Goal: Navigation & Orientation: Find specific page/section

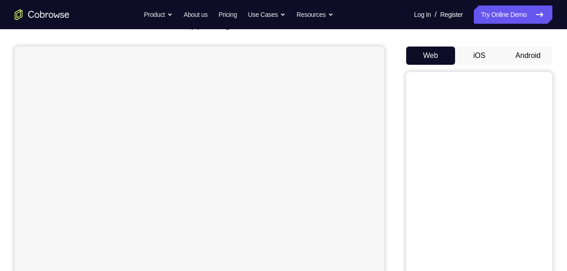
scroll to position [75, 0]
click at [527, 53] on button "Android" at bounding box center [528, 53] width 49 height 18
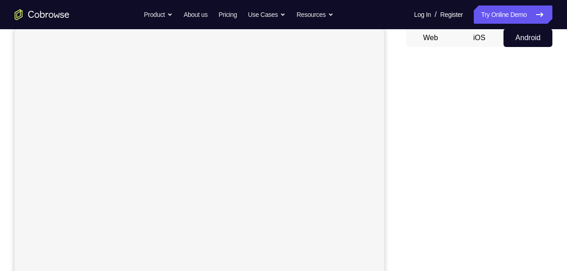
scroll to position [90, 0]
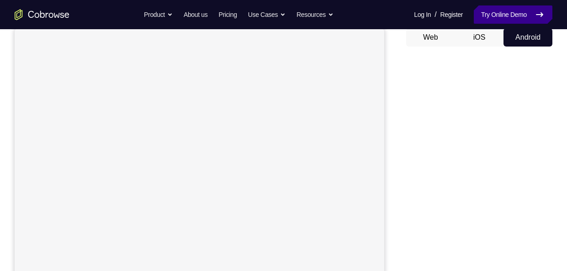
click at [518, 12] on link "Try Online Demo" at bounding box center [513, 14] width 79 height 18
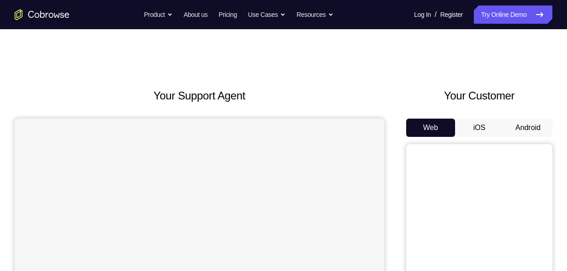
click at [526, 129] on button "Android" at bounding box center [528, 128] width 49 height 18
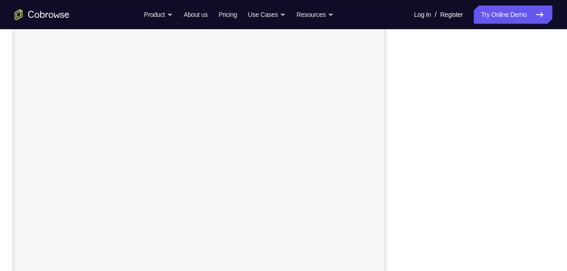
scroll to position [116, 0]
click at [415, 14] on link "Log In" at bounding box center [422, 14] width 17 height 18
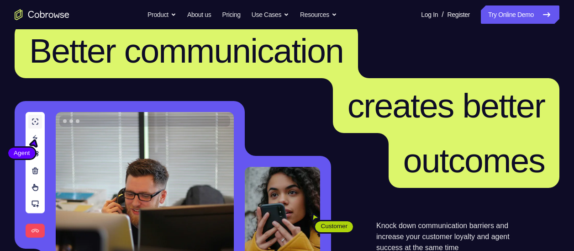
scroll to position [20, 0]
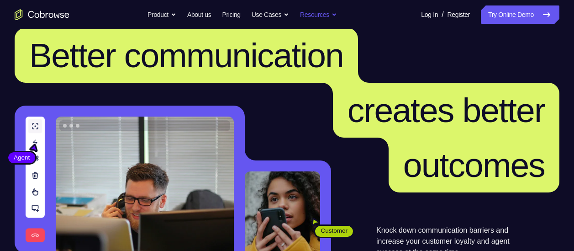
click at [337, 11] on button "Resources" at bounding box center [318, 14] width 37 height 18
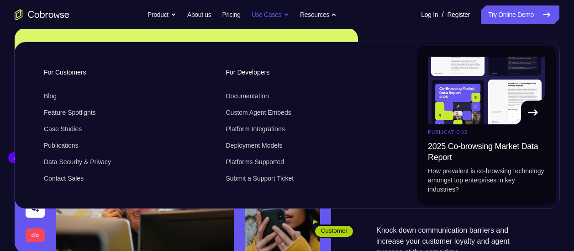
drag, startPoint x: 339, startPoint y: 11, endPoint x: 272, endPoint y: 17, distance: 67.4
click at [272, 17] on ul "Go back Powerful, Flexible and Trustworthy. Avoid all extra friction for both A…" at bounding box center [243, 14] width 190 height 18
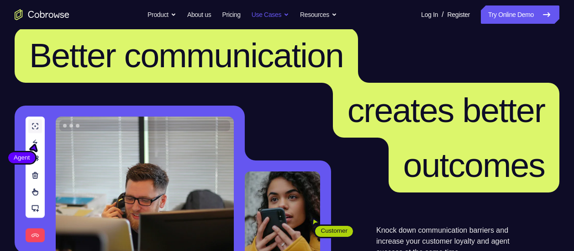
click at [272, 17] on button "Use Cases" at bounding box center [270, 14] width 37 height 18
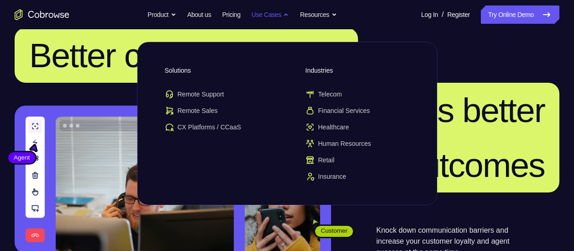
click at [272, 17] on button "Use Cases" at bounding box center [270, 14] width 37 height 18
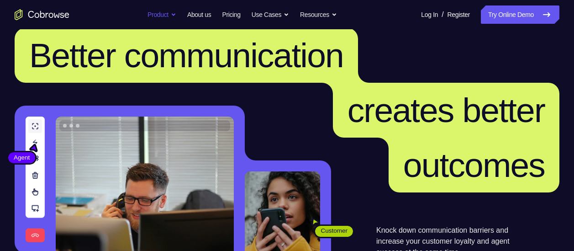
click at [165, 15] on button "Product" at bounding box center [162, 14] width 29 height 18
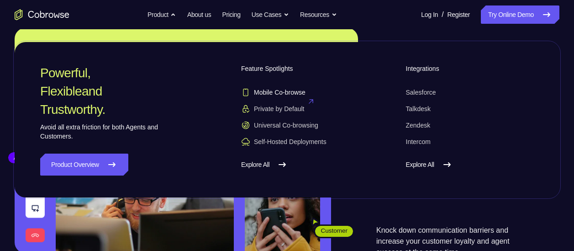
click at [286, 94] on span "Mobile Co-browse" at bounding box center [273, 92] width 64 height 9
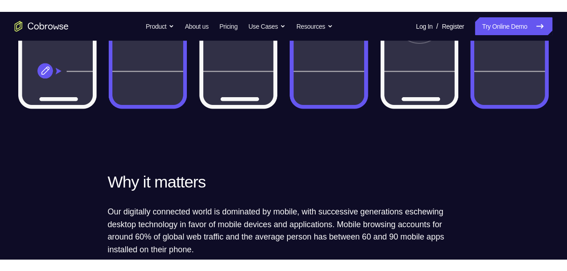
scroll to position [325, 0]
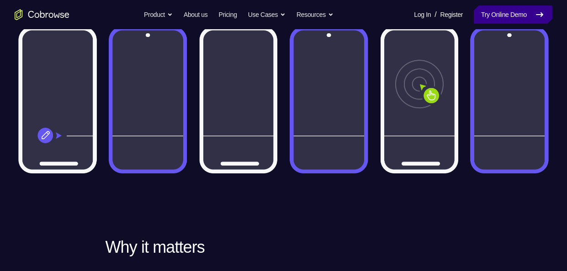
click at [506, 18] on link "Try Online Demo" at bounding box center [513, 14] width 79 height 18
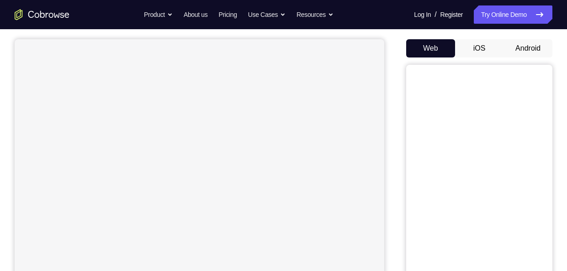
scroll to position [85, 0]
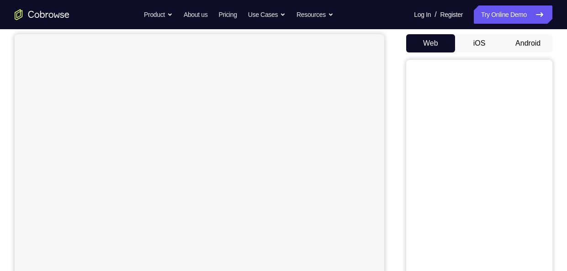
click at [526, 38] on button "Android" at bounding box center [528, 43] width 49 height 18
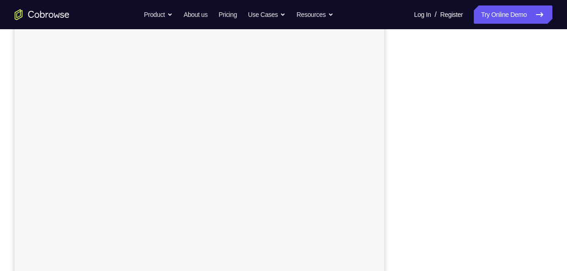
scroll to position [0, 0]
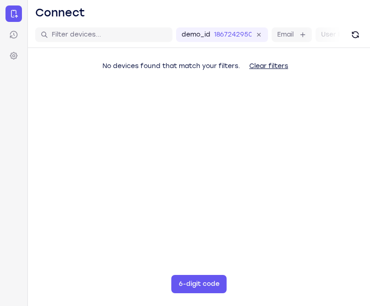
drag, startPoint x: 366, startPoint y: 148, endPoint x: 292, endPoint y: 151, distance: 74.5
click at [292, 151] on main "demo_id 1867242950 1867242950 Email User ID Device ID Device name 6-digit code …" at bounding box center [199, 175] width 342 height 306
